Goal: Task Accomplishment & Management: Manage account settings

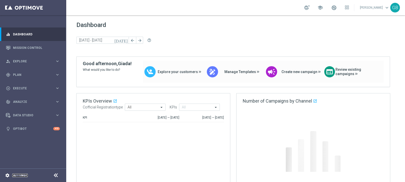
click at [23, 174] on link "Settings" at bounding box center [20, 175] width 16 height 3
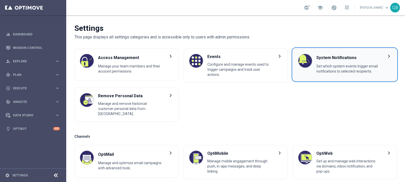
click at [355, 65] on span "Set which system events trigger email notifications to selected recipients." at bounding box center [349, 70] width 64 height 12
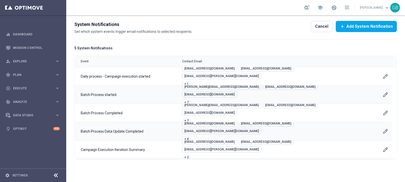
scroll to position [31, 0]
click at [387, 76] on icon "Edit User Account" at bounding box center [386, 76] width 4 height 4
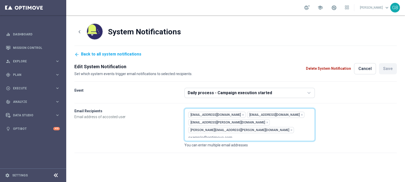
click at [243, 130] on div "[EMAIL_ADDRESS][DOMAIN_NAME] [DOMAIN_NAME][EMAIL_ADDRESS][DOMAIN_NAME] [DOMAIN_…" at bounding box center [250, 125] width 131 height 33
paste div "example@optimove.com"
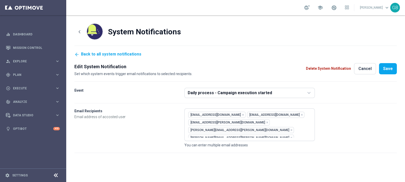
click at [344, 139] on form "Event Daily process - Campaign execution started Email Recipients Email address…" at bounding box center [235, 120] width 323 height 65
click at [389, 66] on button "Save" at bounding box center [388, 68] width 18 height 11
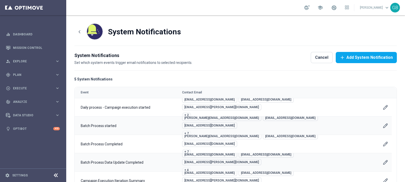
click at [387, 124] on icon "Edit User Account" at bounding box center [385, 125] width 5 height 5
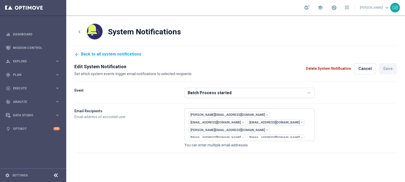
scroll to position [10, 0]
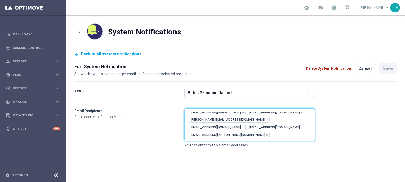
click at [232, 163] on div "example@optimove.com" at bounding box center [210, 166] width 44 height 6
paste div "example@optimove.com"
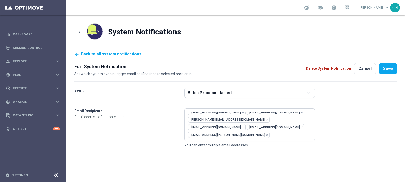
scroll to position [18, 0]
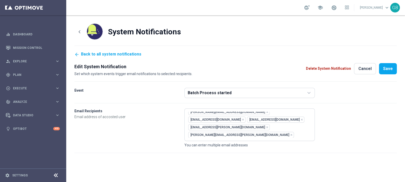
click at [361, 119] on form "Event Batch Process started Email Recipients Email address of accosted user [PE…" at bounding box center [235, 120] width 323 height 65
click at [388, 63] on button "Save" at bounding box center [388, 68] width 18 height 11
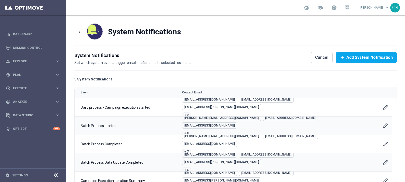
click at [384, 143] on icon "Edit User Account" at bounding box center [385, 144] width 5 height 5
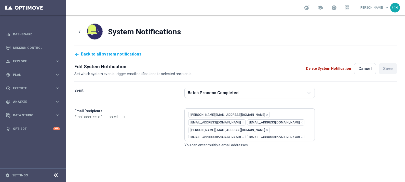
click at [283, 137] on div "[PERSON_NAME][EMAIL_ADDRESS][DOMAIN_NAME] [EMAIL_ADDRESS][DOMAIN_NAME] [EMAIL_A…" at bounding box center [249, 125] width 123 height 26
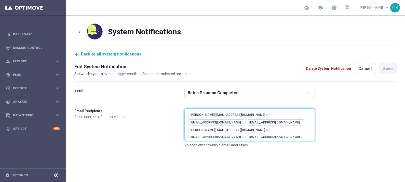
scroll to position [10, 0]
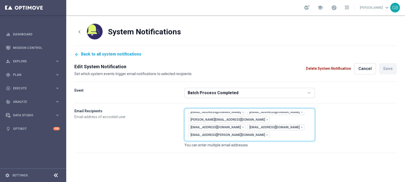
paste div "example@optimove.com"
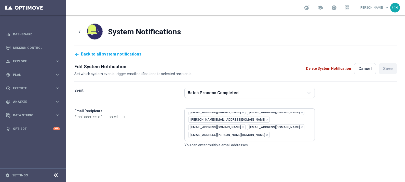
scroll to position [18, 0]
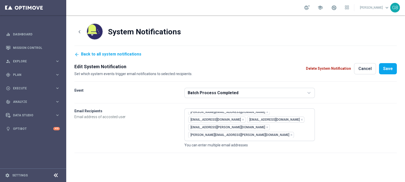
click at [367, 126] on form "Event Batch Process Completed Email Recipients Email address of accosted user […" at bounding box center [235, 120] width 323 height 65
click at [388, 67] on button "Save" at bounding box center [388, 68] width 18 height 11
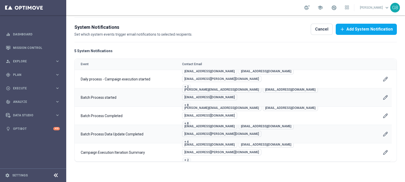
scroll to position [31, 0]
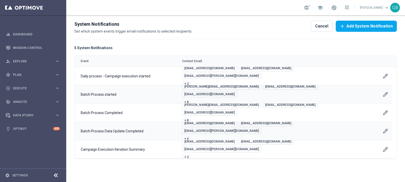
click at [384, 110] on icon "Edit User Account" at bounding box center [385, 112] width 5 height 5
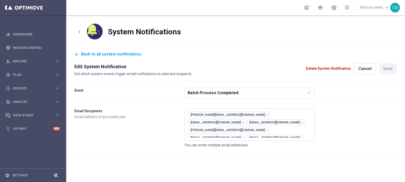
scroll to position [18, 0]
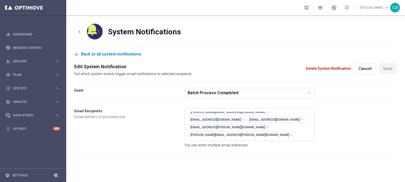
click at [110, 55] on link "Back to all system notifications" at bounding box center [107, 54] width 67 height 5
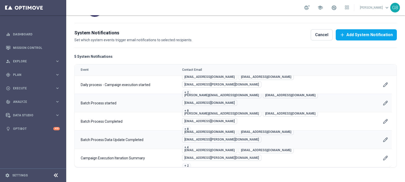
scroll to position [28, 0]
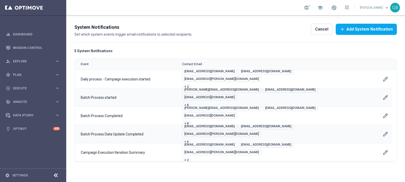
click at [386, 133] on icon "Edit User Account" at bounding box center [386, 134] width 4 height 4
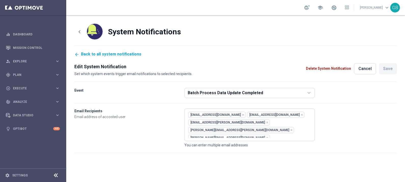
click at [258, 131] on div "[EMAIL_ADDRESS][DOMAIN_NAME] [DOMAIN_NAME][EMAIL_ADDRESS][DOMAIN_NAME] [DOMAIN_…" at bounding box center [249, 125] width 123 height 26
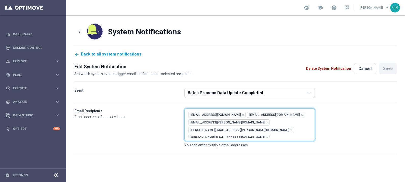
paste div "example@optimove.com"
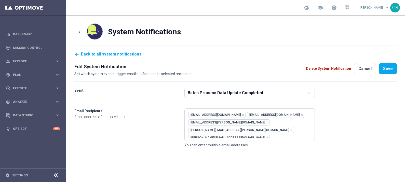
click at [373, 129] on form "Event Batch Process Data Update Completed Email Recipients Email address of acc…" at bounding box center [235, 120] width 323 height 65
click at [389, 68] on button "Save" at bounding box center [388, 68] width 18 height 11
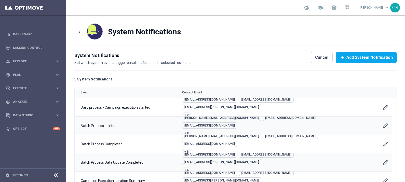
scroll to position [31, 0]
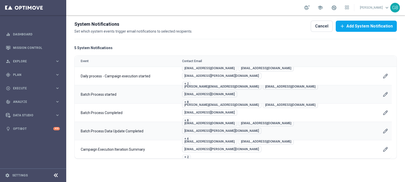
click at [386, 149] on icon "Edit User Account" at bounding box center [385, 149] width 5 height 5
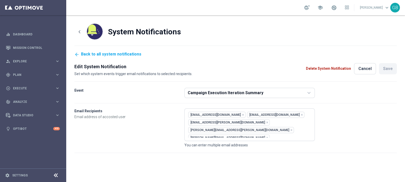
click at [252, 132] on div "[EMAIL_ADDRESS][DOMAIN_NAME] [DOMAIN_NAME][EMAIL_ADDRESS][DOMAIN_NAME] [DOMAIN_…" at bounding box center [249, 125] width 123 height 26
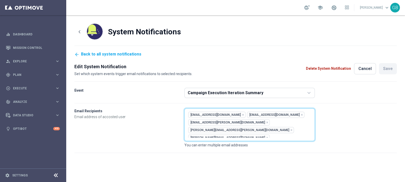
paste div "example@optimove.com"
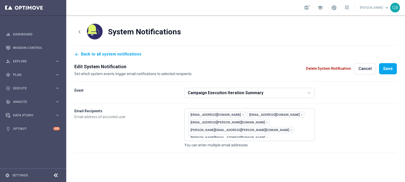
click at [355, 131] on form "Event Campaign Execution Iteration Summary Email Recipients Email address of ac…" at bounding box center [235, 120] width 323 height 65
click at [385, 73] on button "Save" at bounding box center [388, 68] width 18 height 11
